Goal: Transaction & Acquisition: Purchase product/service

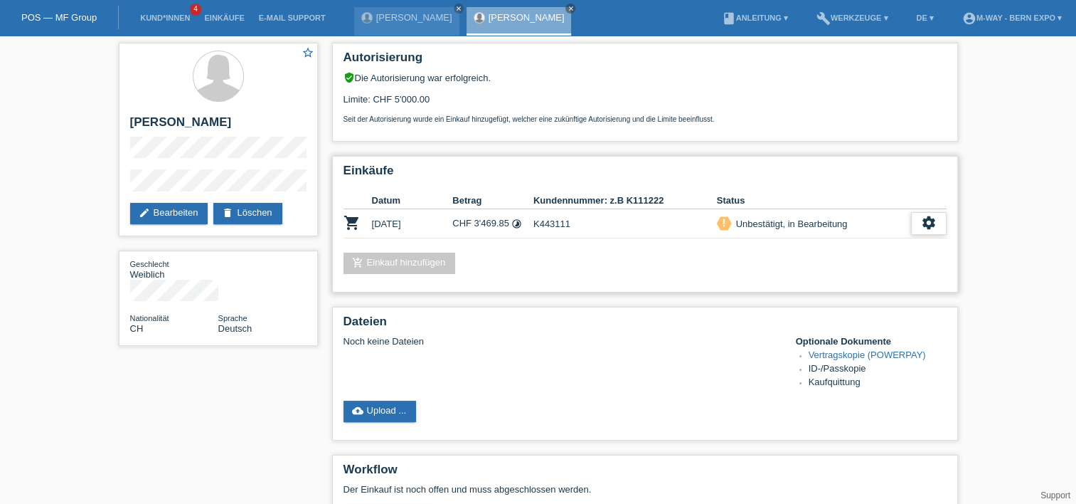
click at [939, 226] on div "settings" at bounding box center [929, 223] width 36 height 23
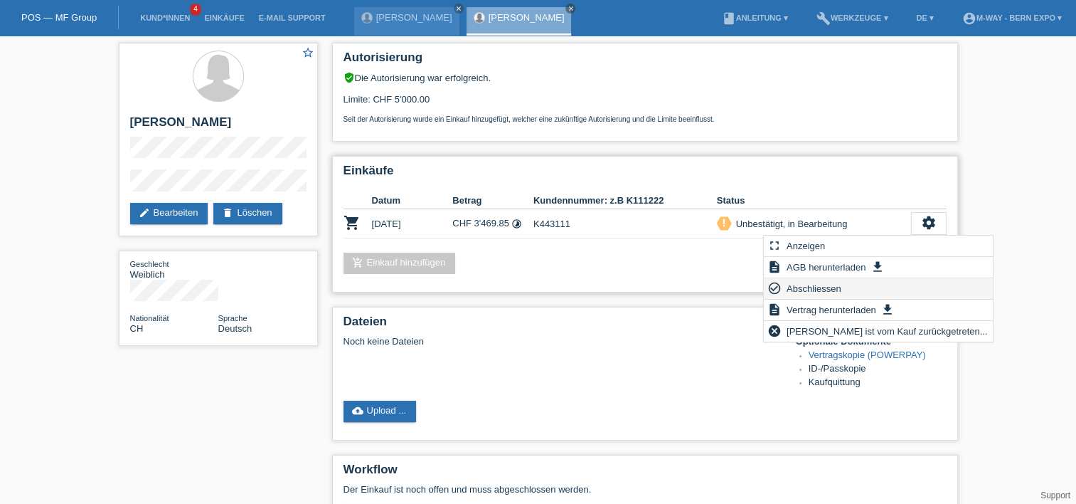
click at [816, 286] on span "Abschliessen" at bounding box center [814, 288] width 59 height 17
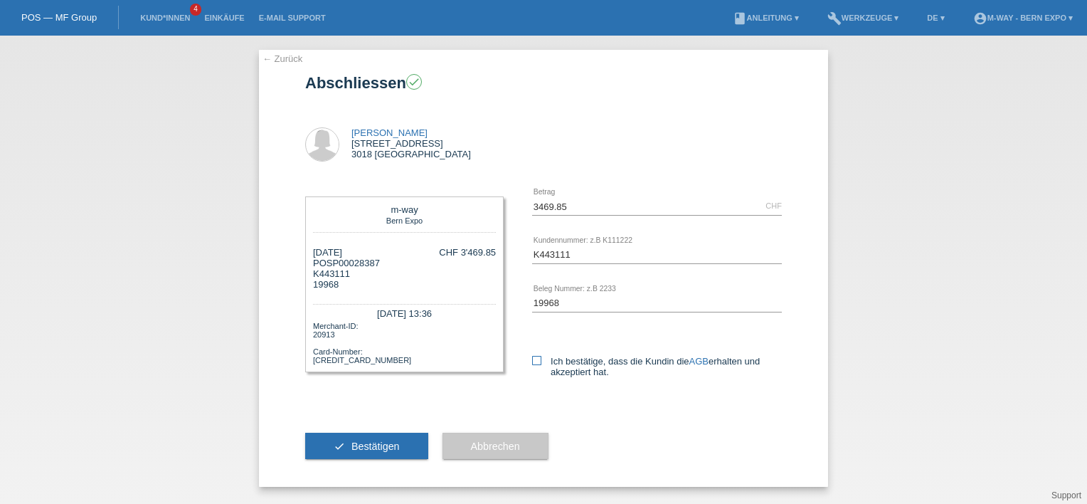
click at [535, 359] on icon at bounding box center [536, 360] width 9 height 9
click at [535, 359] on input "Ich bestätige, dass die Kundin die AGB erhalten und akzeptiert hat." at bounding box center [536, 360] width 9 height 9
checkbox input "true"
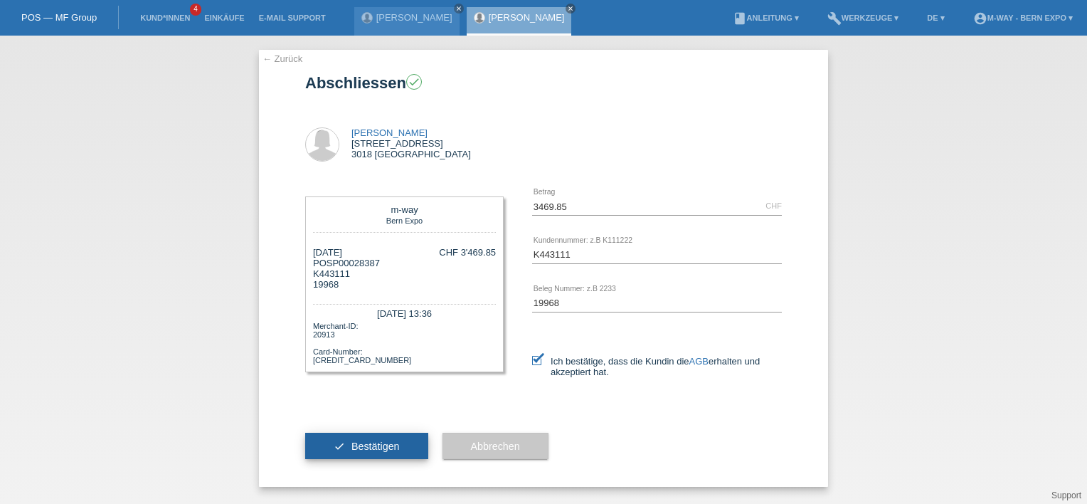
click at [396, 436] on button "check Bestätigen" at bounding box center [366, 446] width 123 height 27
